Goal: Register for event/course

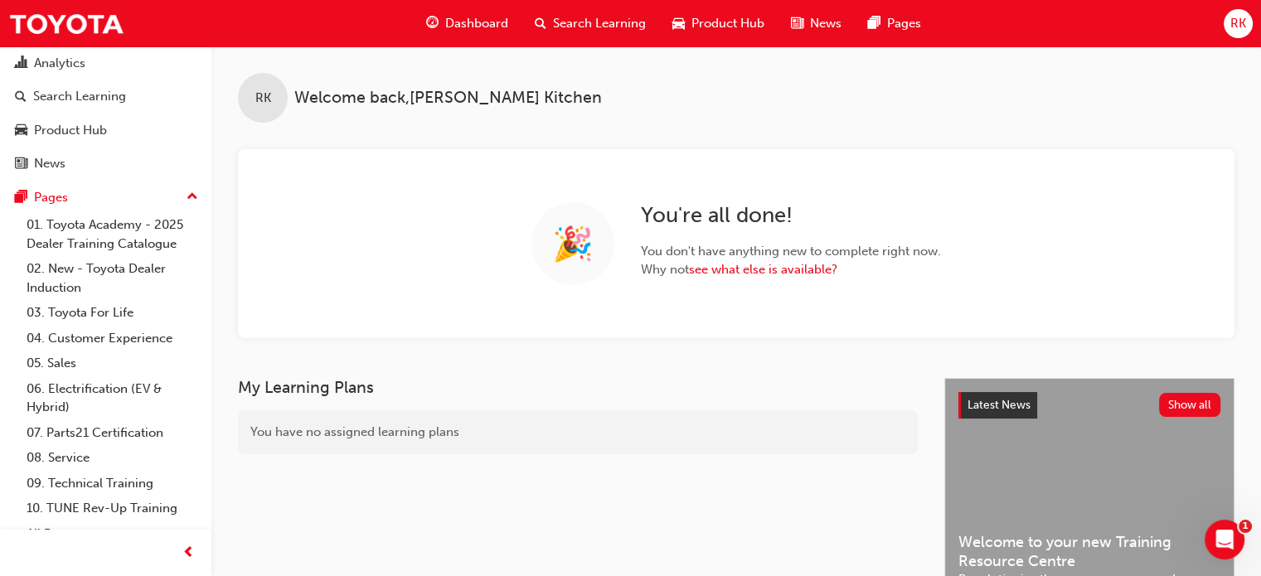
scroll to position [61, 0]
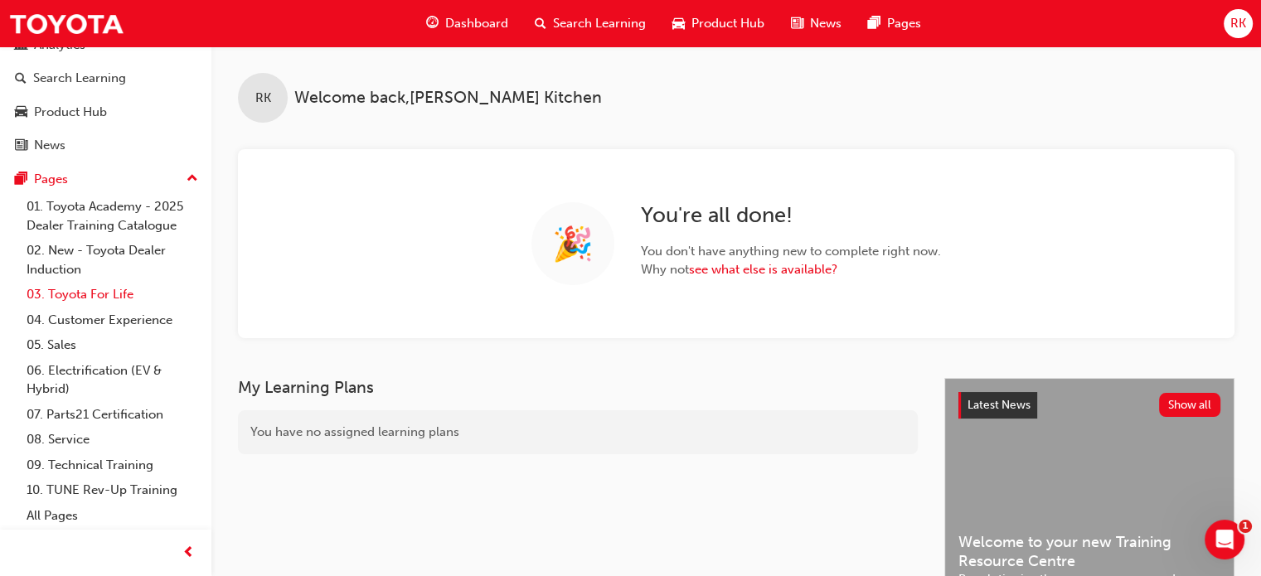
click at [104, 294] on link "03. Toyota For Life" at bounding box center [112, 295] width 185 height 26
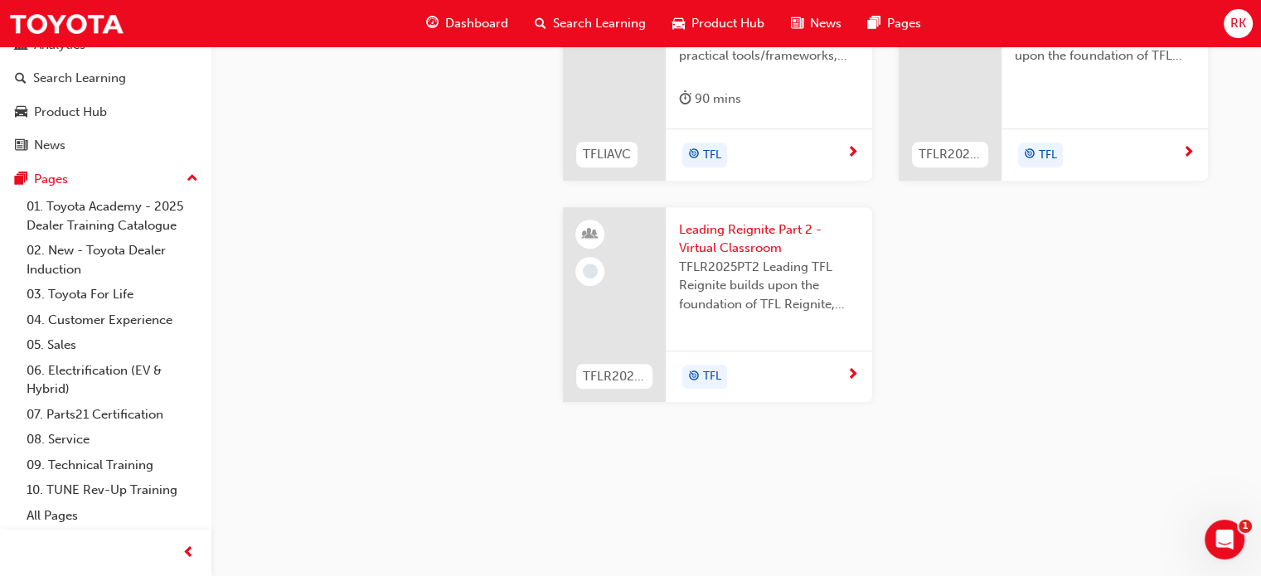
scroll to position [1612, 0]
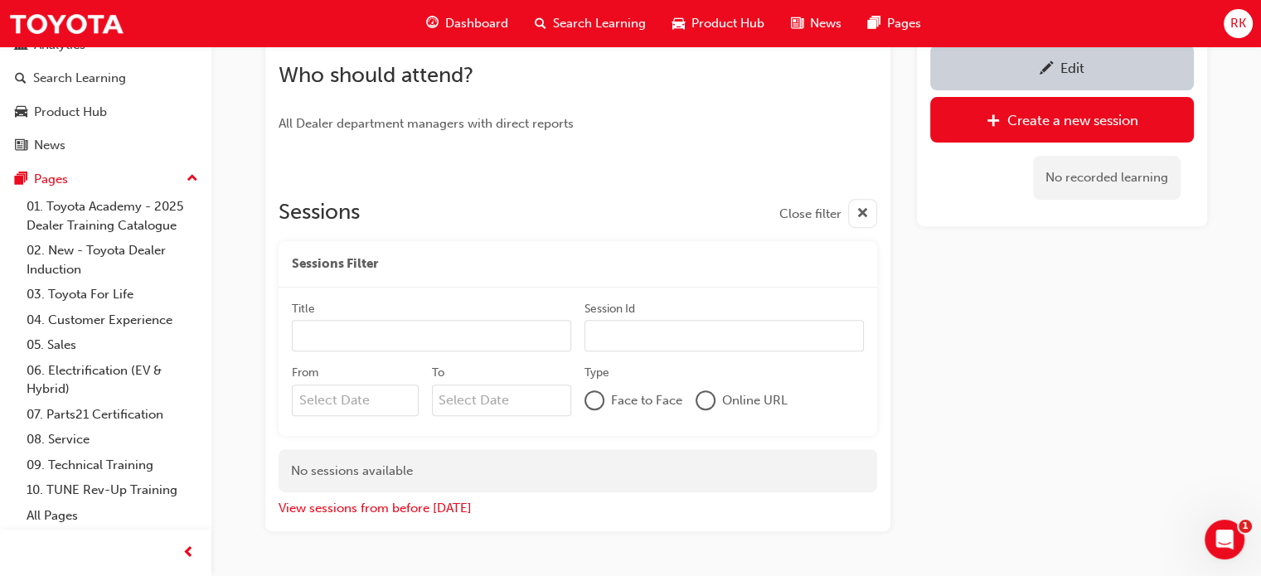
scroll to position [658, 0]
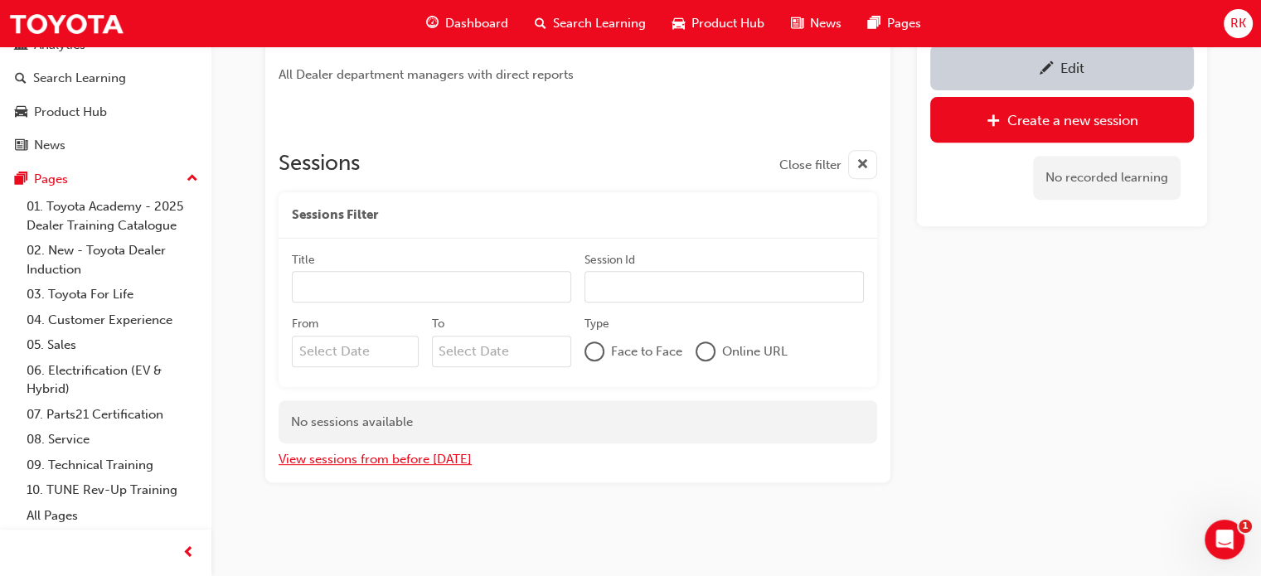
click at [346, 461] on button "View sessions from before [DATE]" at bounding box center [375, 459] width 193 height 19
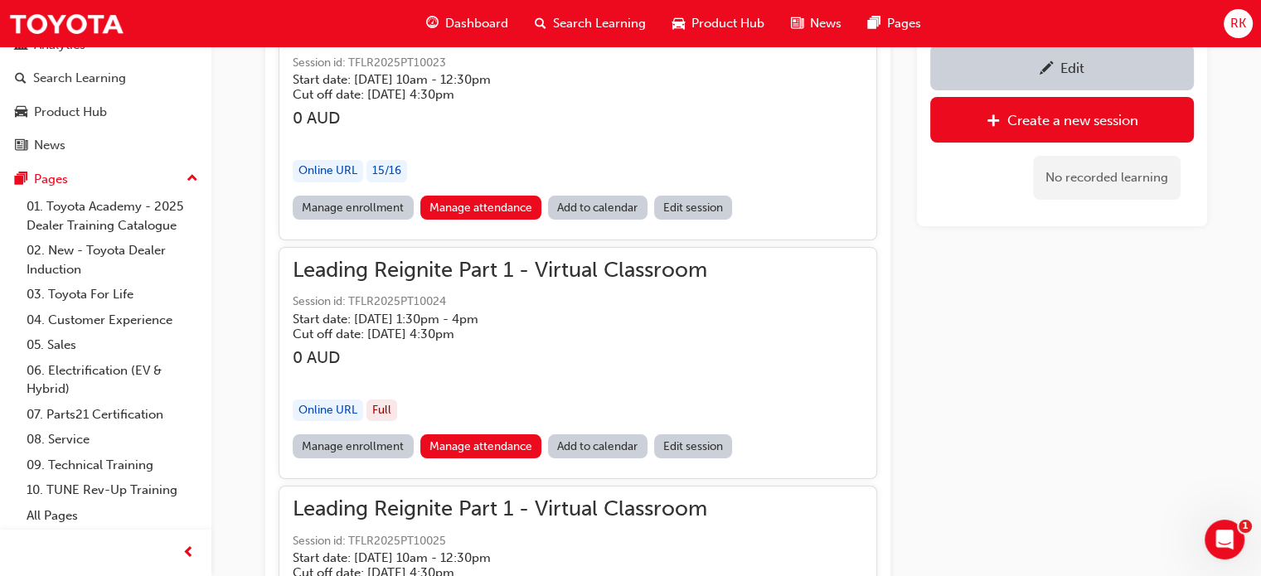
scroll to position [6551, 0]
